Goal: Navigation & Orientation: Find specific page/section

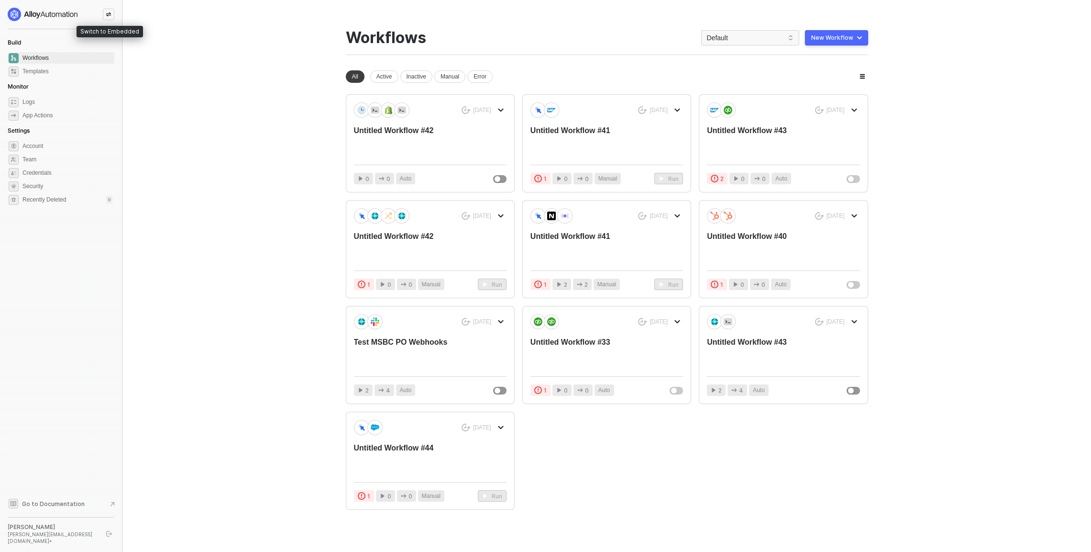
click at [108, 18] on div at bounding box center [108, 14] width 11 height 11
click at [58, 102] on span "Logs" at bounding box center [67, 101] width 90 height 11
